Goal: Check status: Check status

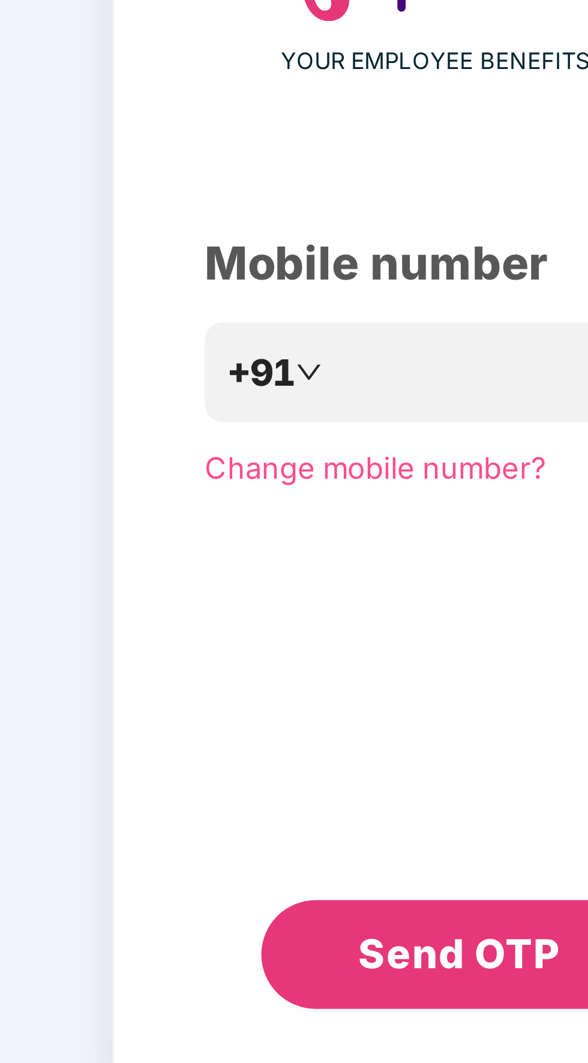
scroll to position [7, 0]
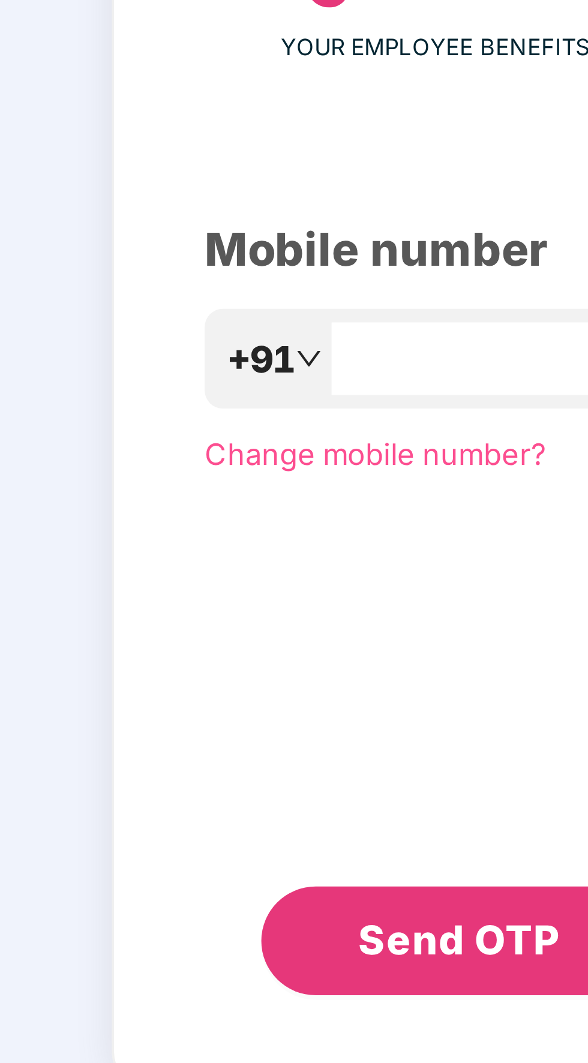
click at [263, 534] on input "number" at bounding box center [301, 524] width 98 height 19
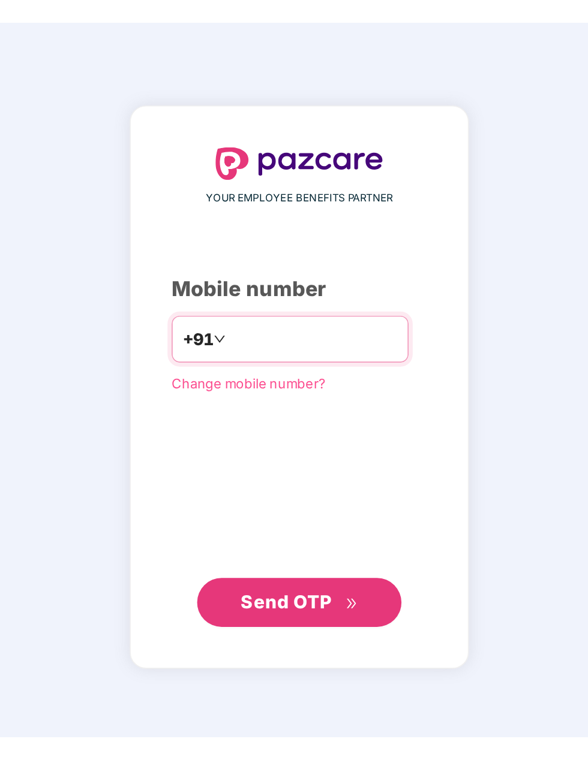
scroll to position [0, 0]
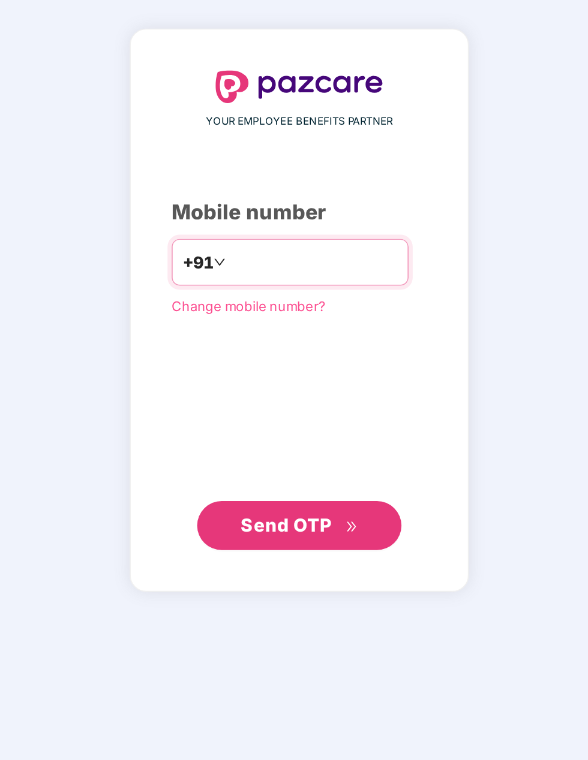
type input "**********"
click at [288, 534] on span "Send OTP" at bounding box center [286, 528] width 53 height 13
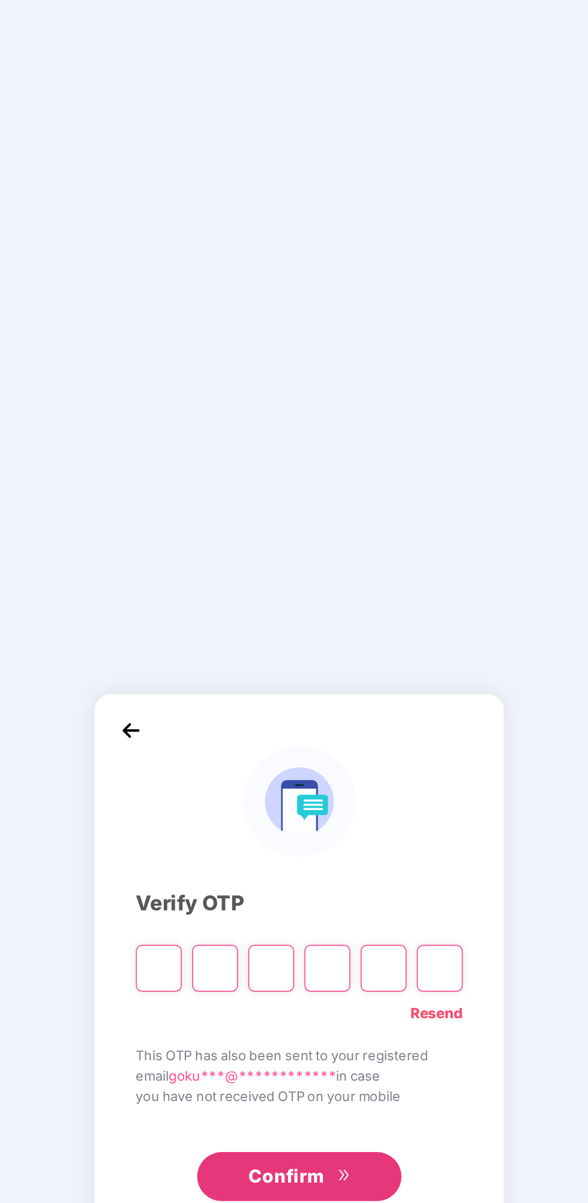
scroll to position [3, 0]
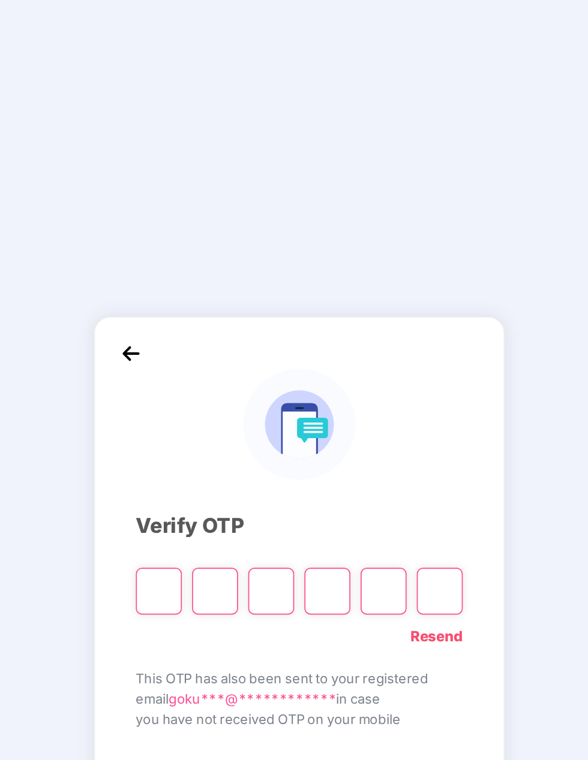
type input "*"
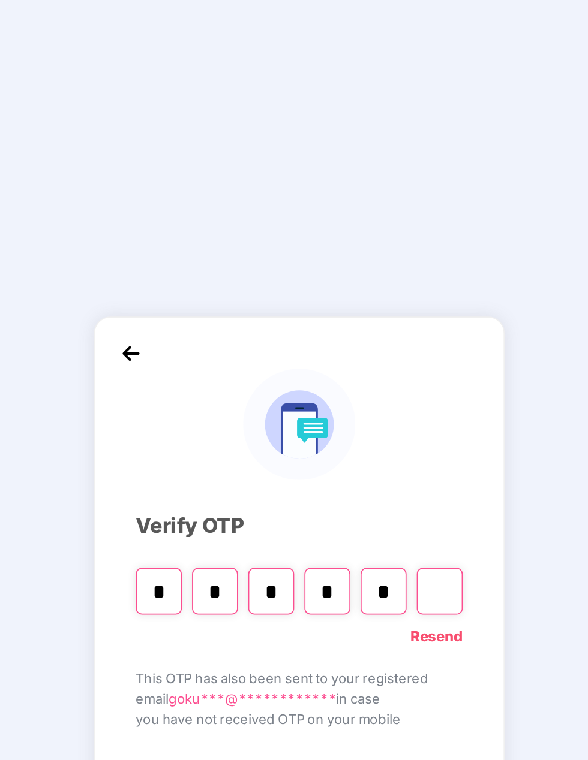
type input "*"
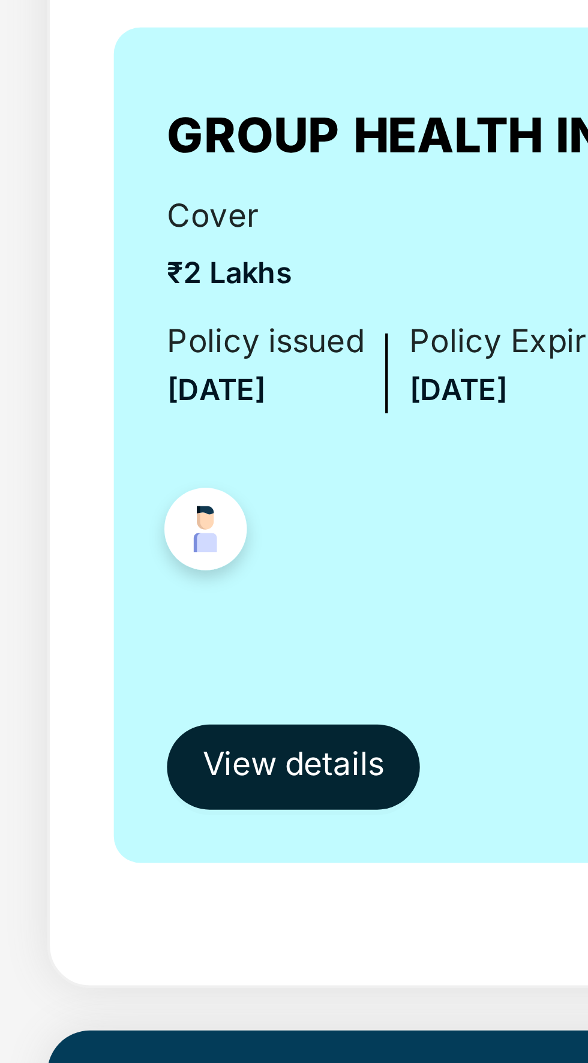
scroll to position [74, 0]
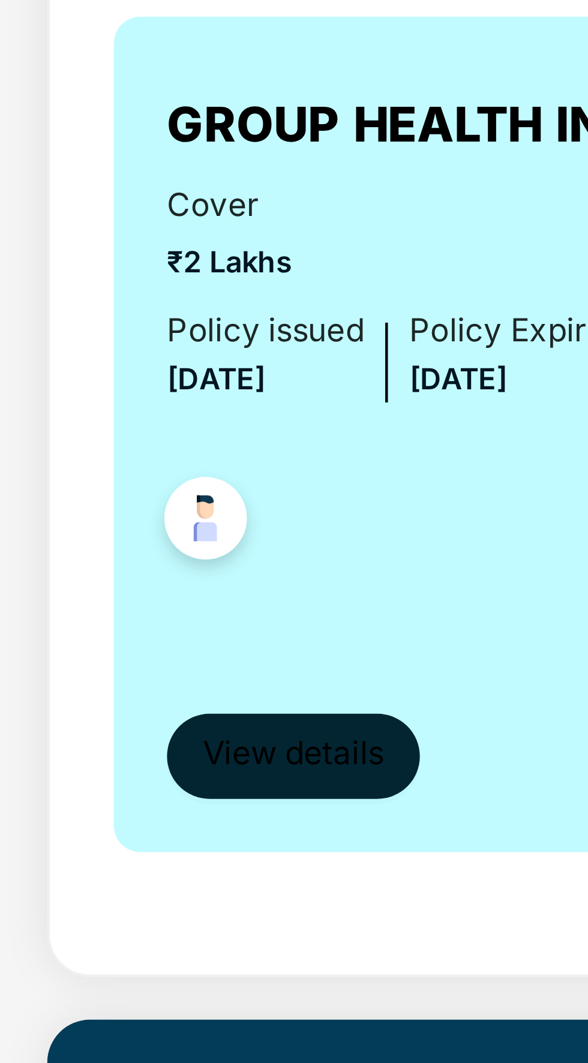
click at [185, 267] on span "View details" at bounding box center [177, 265] width 41 height 11
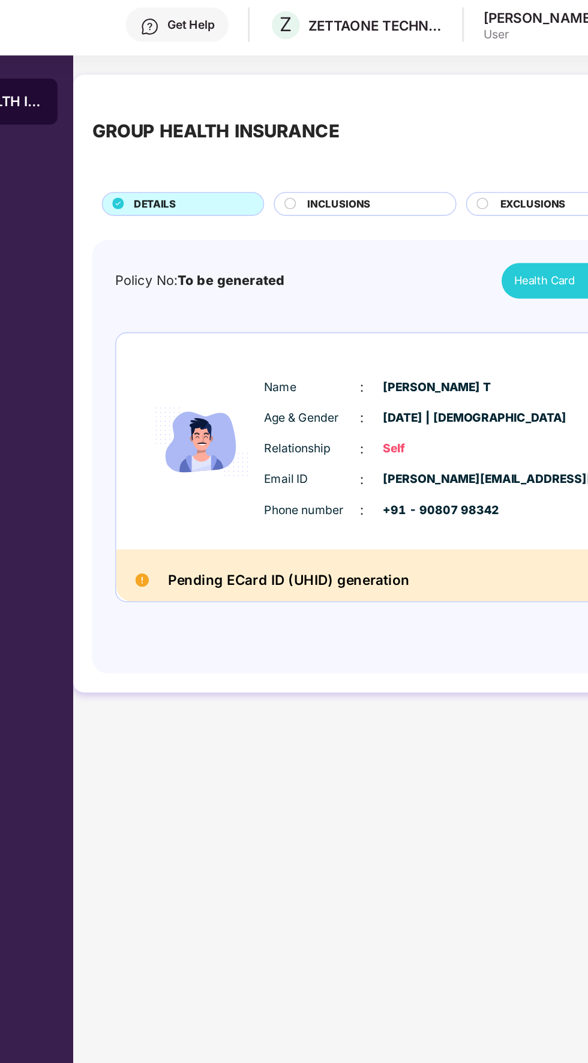
scroll to position [32, 0]
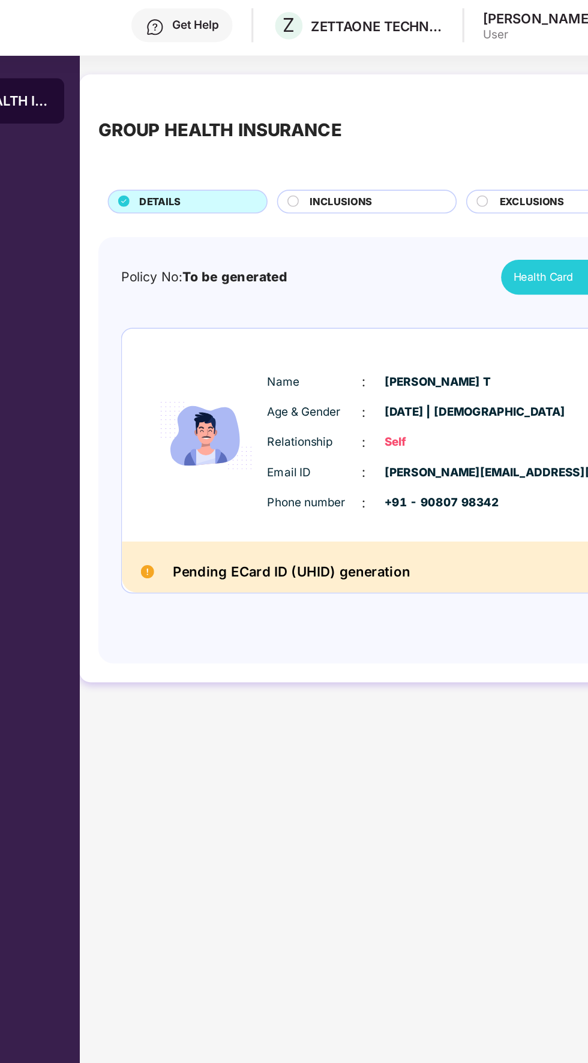
scroll to position [3, 0]
